Goal: Task Accomplishment & Management: Use online tool/utility

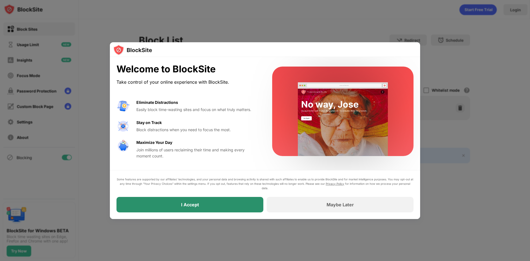
click at [188, 203] on div "I Accept" at bounding box center [190, 205] width 18 height 6
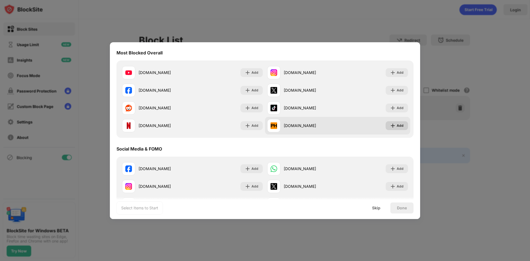
scroll to position [28, 0]
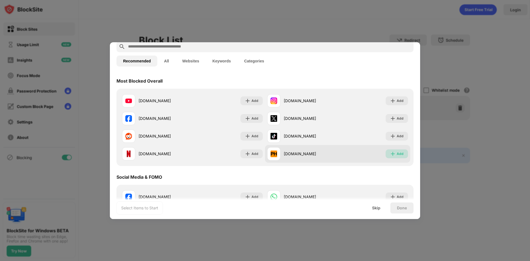
click at [396, 151] on div "Add" at bounding box center [399, 154] width 7 height 6
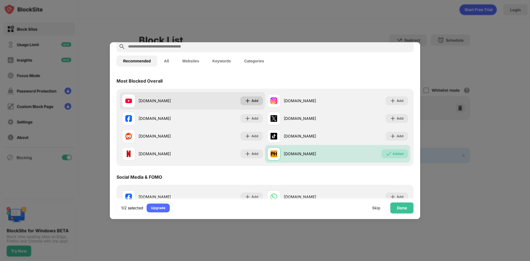
click at [256, 102] on div "Add" at bounding box center [254, 101] width 7 height 6
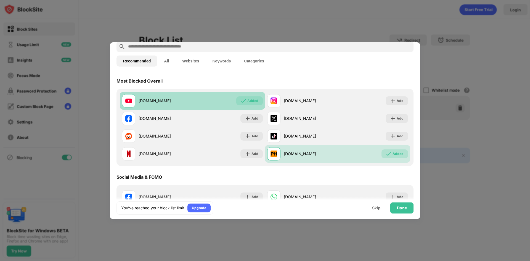
click at [244, 101] on img at bounding box center [244, 101] width 6 height 6
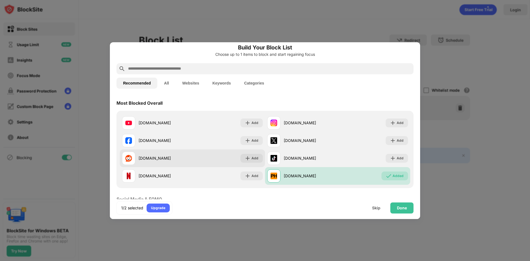
scroll to position [0, 0]
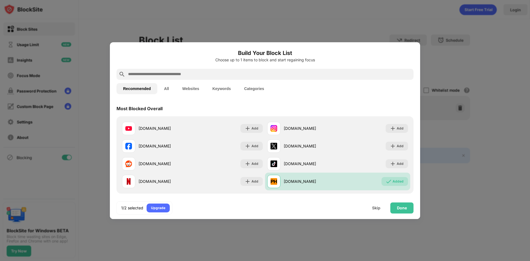
click at [202, 76] on input "text" at bounding box center [269, 74] width 284 height 7
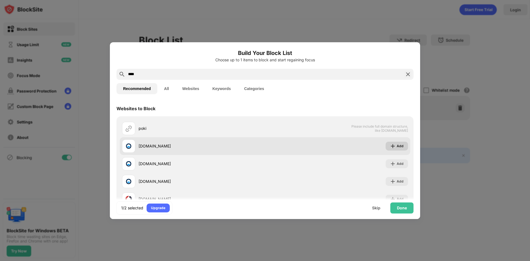
click at [397, 145] on div "Add" at bounding box center [399, 146] width 7 height 6
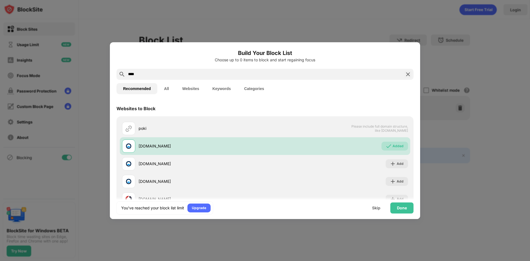
click at [148, 72] on input "****" at bounding box center [264, 74] width 275 height 7
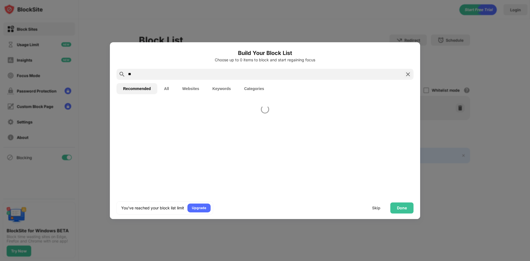
type input "*"
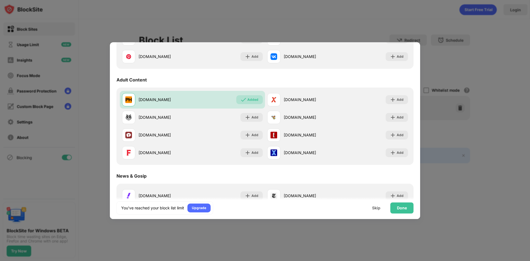
scroll to position [193, 0]
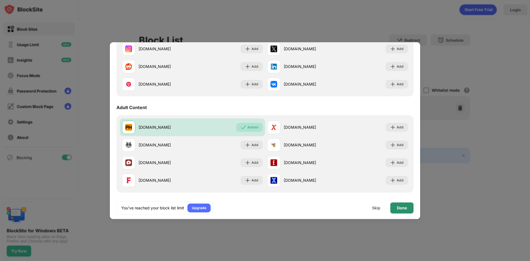
click at [395, 204] on div "Done" at bounding box center [401, 207] width 23 height 11
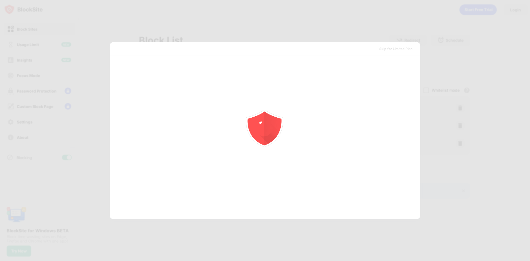
scroll to position [0, 0]
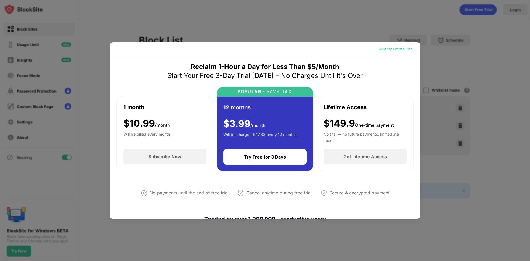
click at [383, 49] on div "Skip for Limited Plan" at bounding box center [395, 49] width 33 height 6
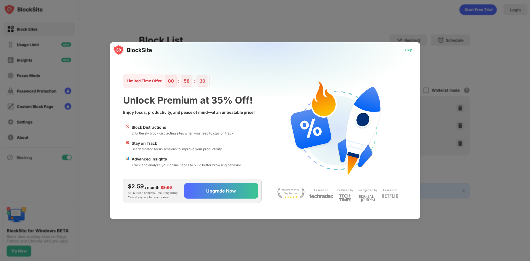
click at [406, 50] on div "Skip" at bounding box center [408, 50] width 7 height 6
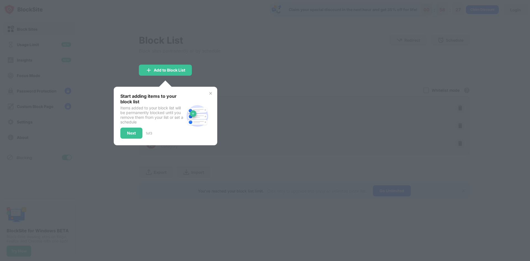
click at [208, 94] on img at bounding box center [210, 93] width 4 height 4
